Goal: Find specific page/section: Find specific page/section

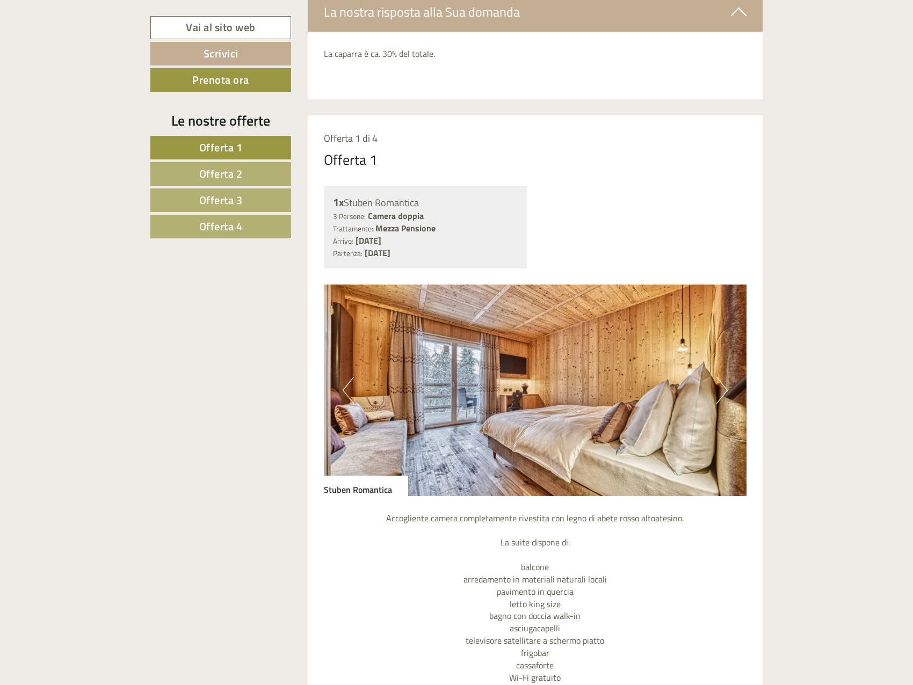
scroll to position [1021, 0]
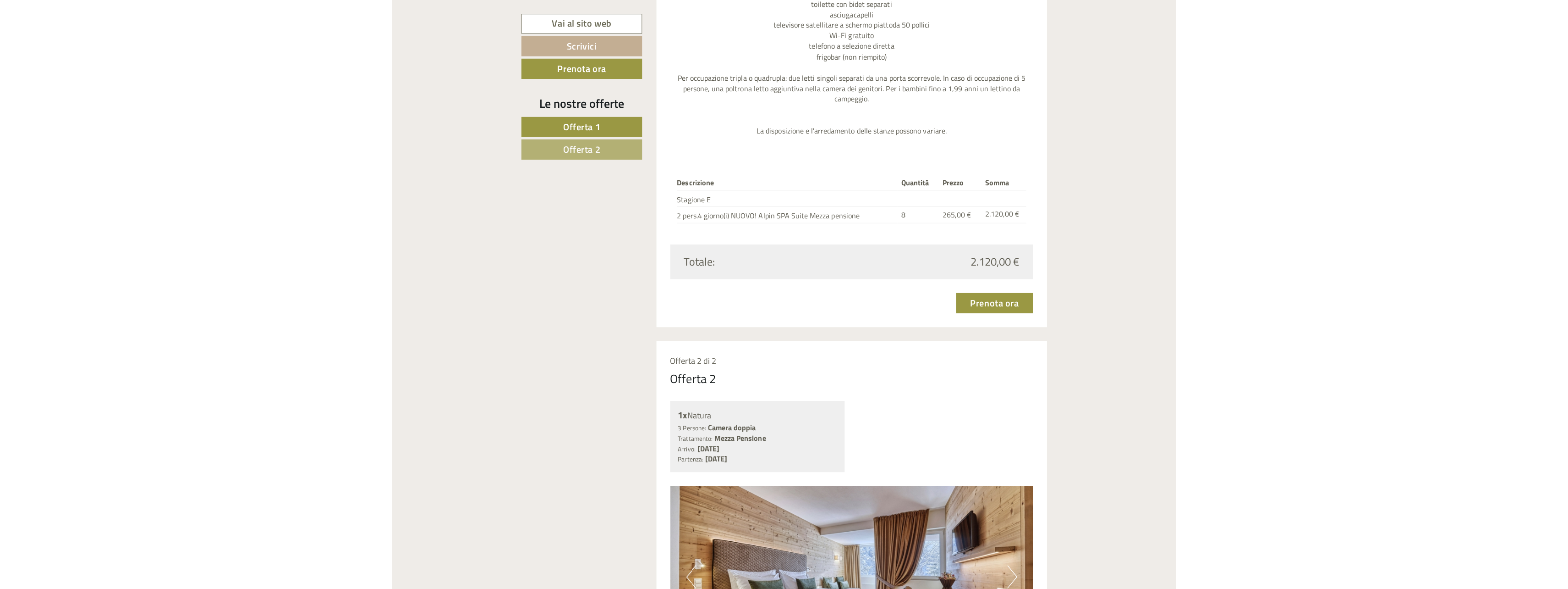
scroll to position [1317, 0]
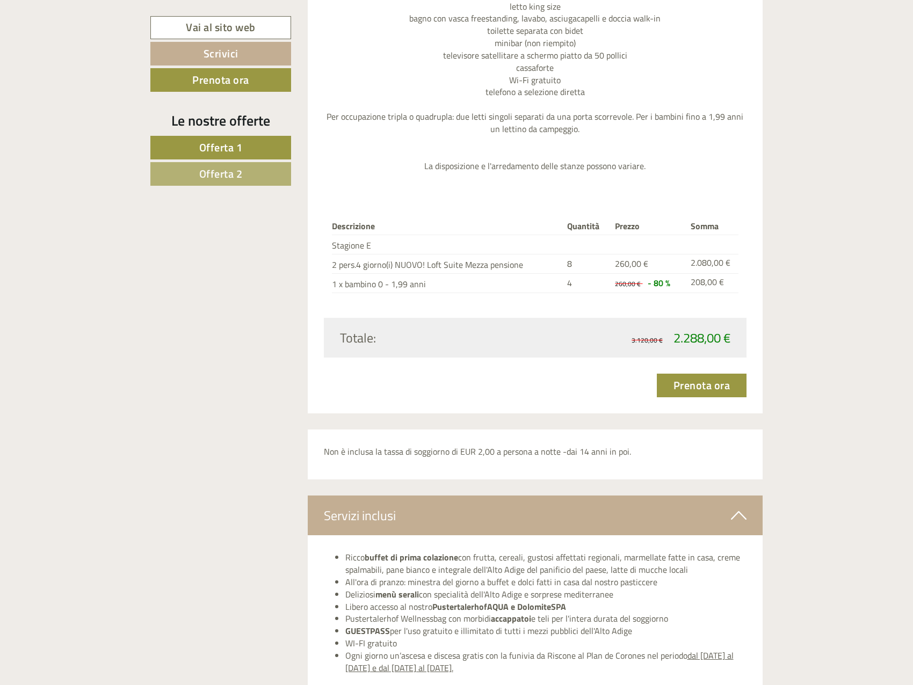
scroll to position [2202, 0]
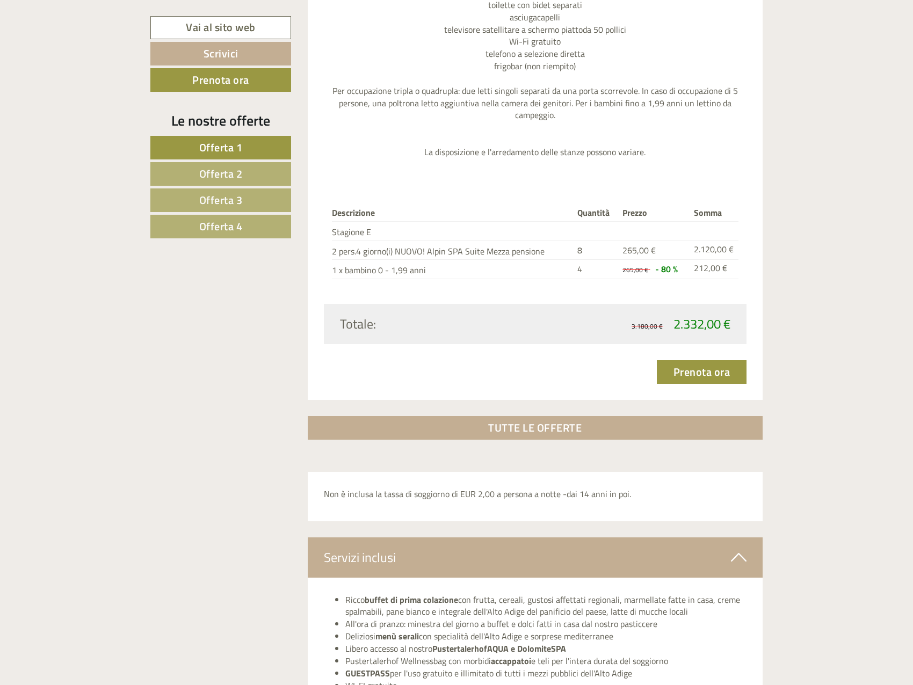
scroll to position [3169, 0]
